Goal: Find specific page/section: Find specific page/section

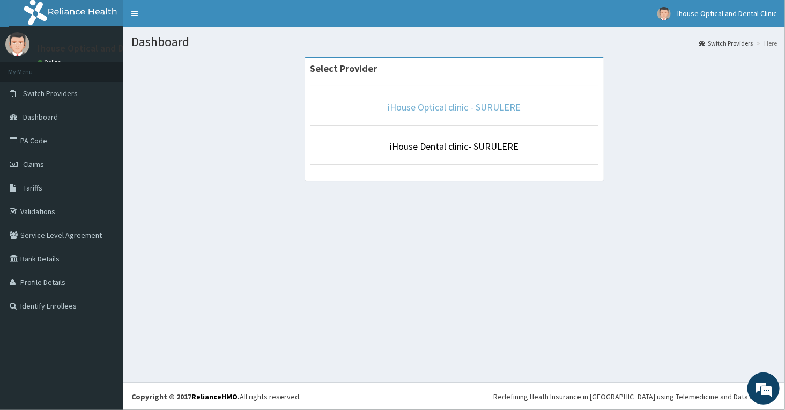
click at [447, 107] on link "iHouse Optical clinic - SURULERE" at bounding box center [454, 107] width 133 height 12
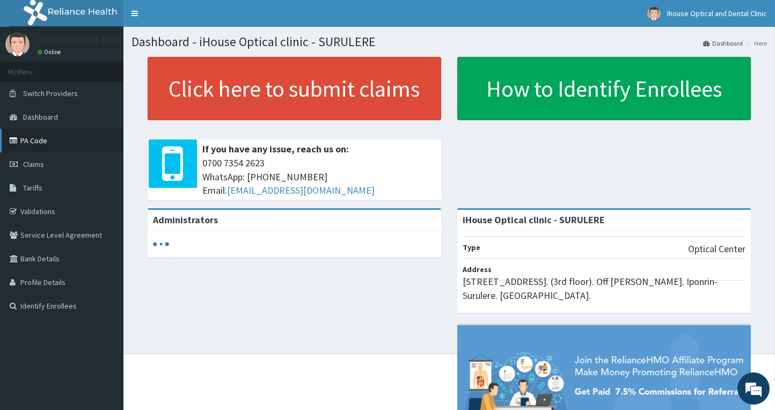
click at [25, 134] on link "PA Code" at bounding box center [61, 141] width 123 height 24
